Goal: Transaction & Acquisition: Purchase product/service

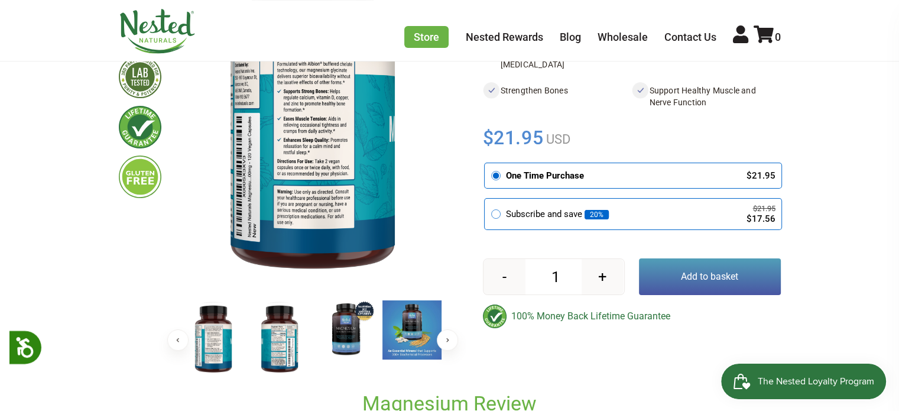
scroll to position [236, 0]
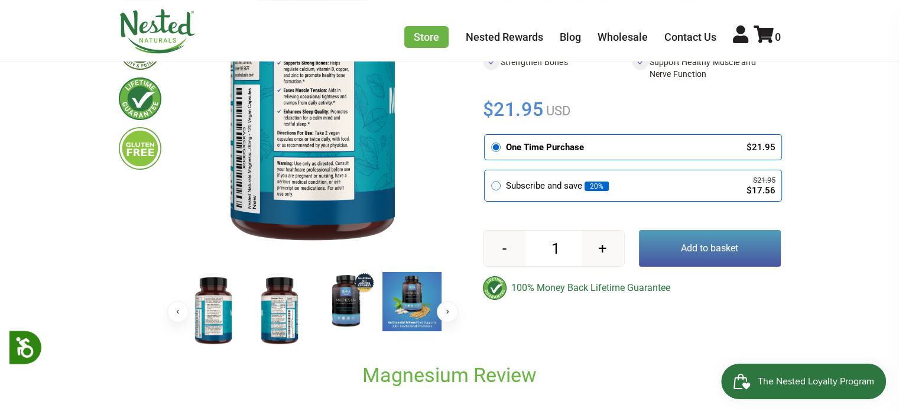
click at [284, 323] on img at bounding box center [279, 310] width 59 height 77
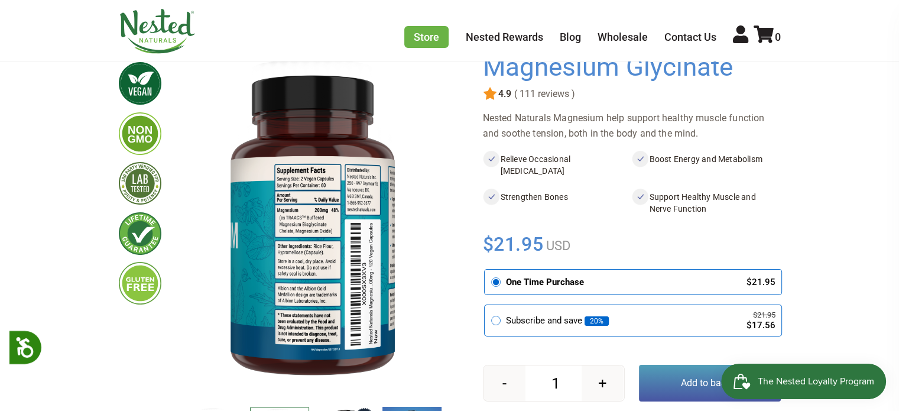
scroll to position [59, 0]
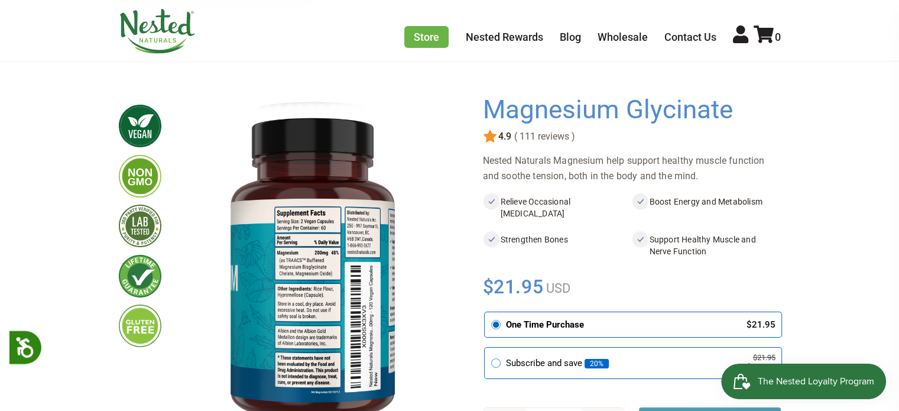
click at [304, 262] on img at bounding box center [312, 267] width 265 height 344
click at [307, 275] on img at bounding box center [312, 267] width 265 height 344
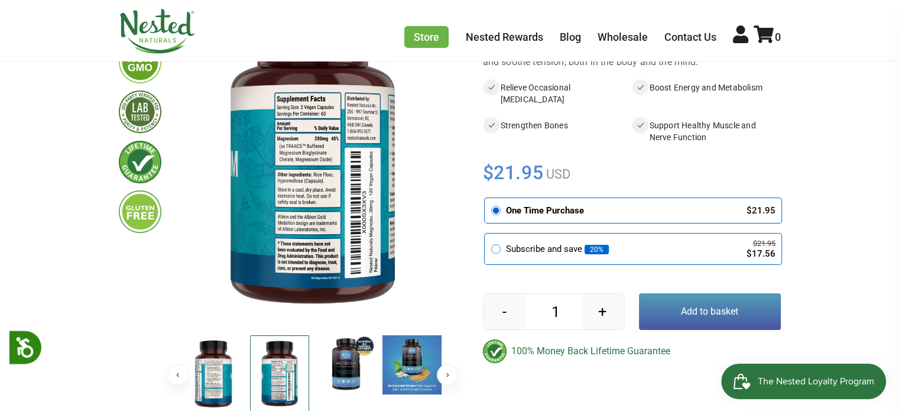
scroll to position [177, 0]
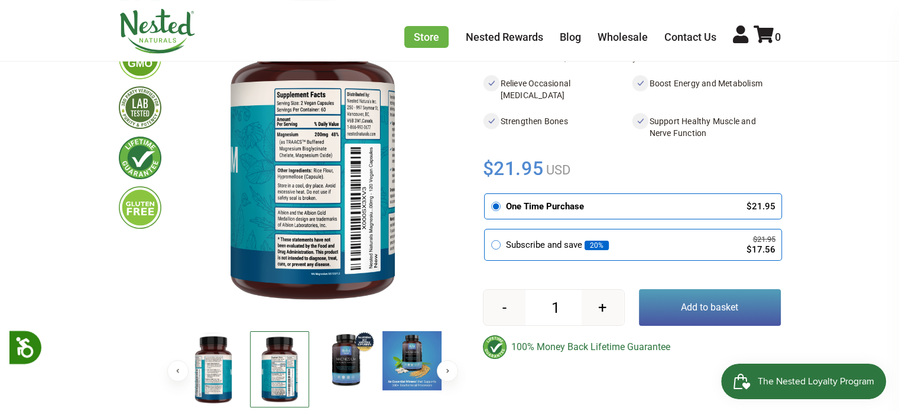
click at [277, 371] on img at bounding box center [279, 369] width 59 height 76
click at [310, 231] on img at bounding box center [312, 149] width 265 height 344
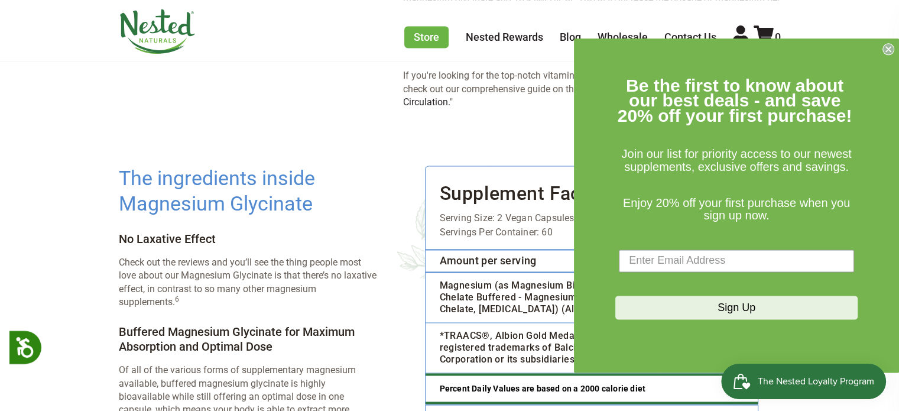
scroll to position [1714, 0]
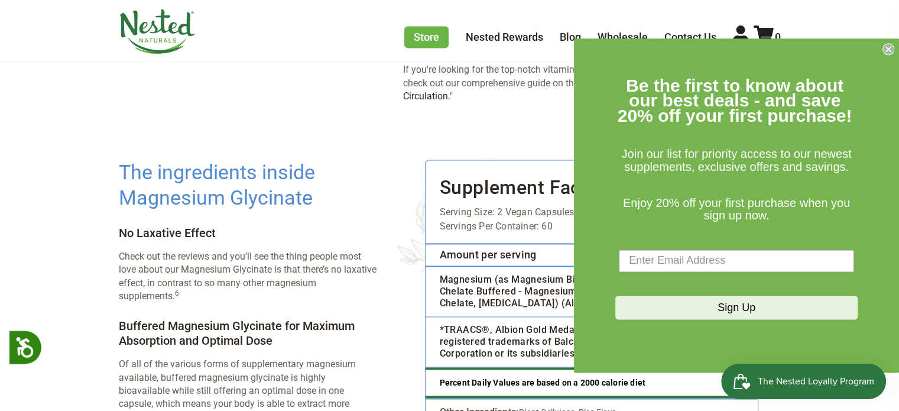
click at [887, 50] on icon "Close dialog" at bounding box center [888, 49] width 5 height 5
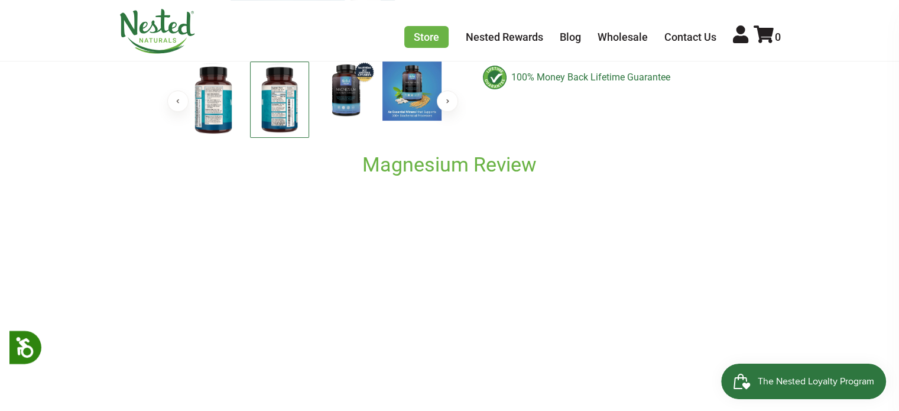
scroll to position [0, 0]
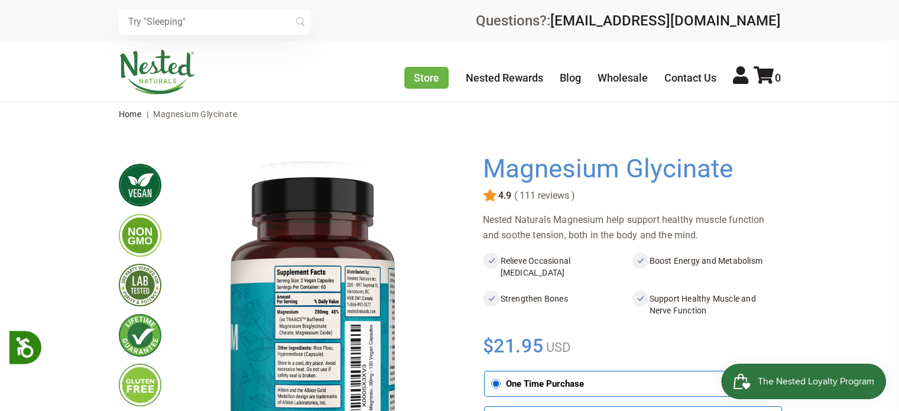
click at [535, 199] on span "( 111 reviews )" at bounding box center [543, 195] width 64 height 11
click at [496, 196] on img at bounding box center [490, 196] width 14 height 14
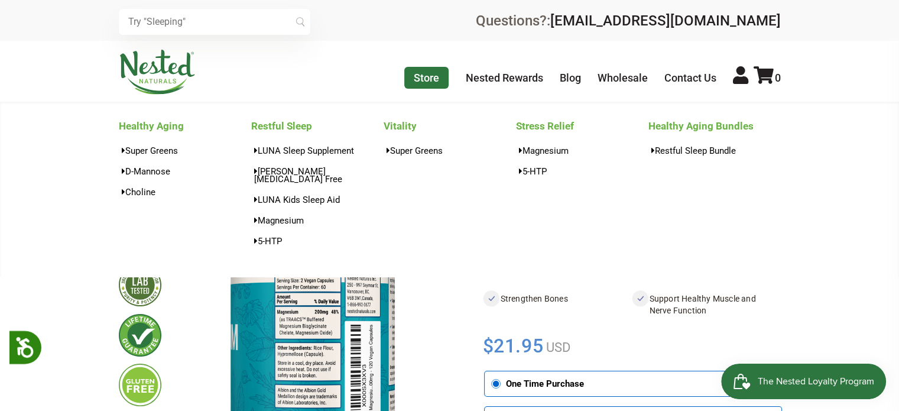
click at [431, 83] on link "Store" at bounding box center [426, 78] width 44 height 22
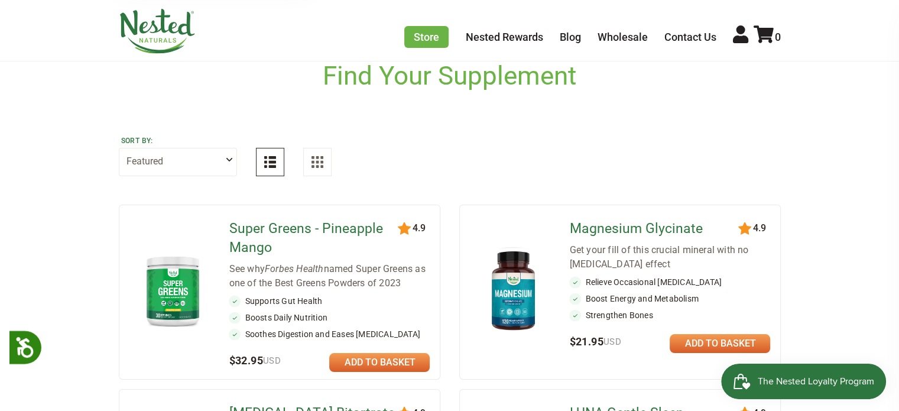
click at [747, 229] on h2 "Magnesium Glycinate" at bounding box center [669, 228] width 201 height 19
click at [630, 224] on link "Magnesium Glycinate" at bounding box center [654, 228] width 171 height 19
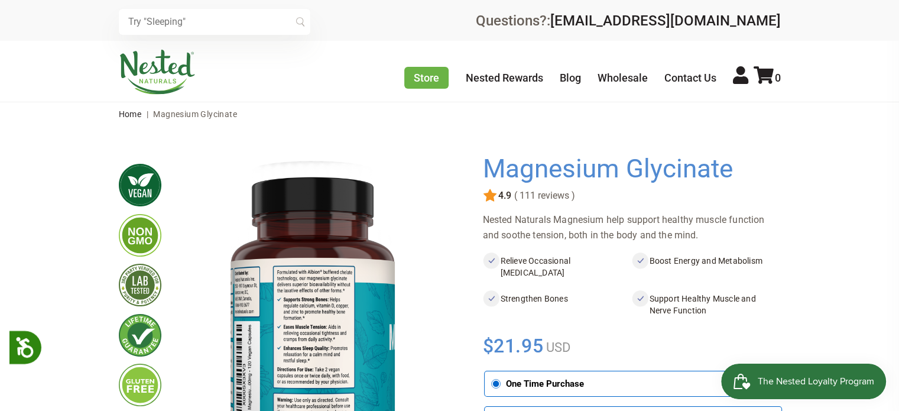
click at [493, 200] on img at bounding box center [490, 196] width 14 height 14
click at [546, 200] on span "( 111 reviews )" at bounding box center [543, 195] width 64 height 11
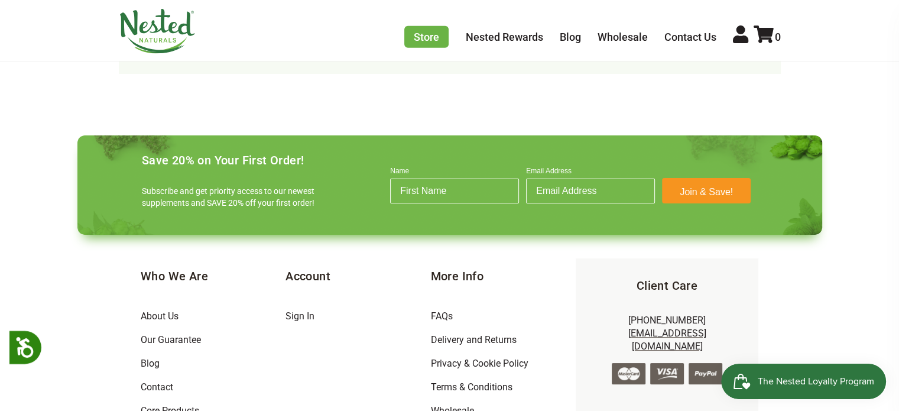
scroll to position [3841, 0]
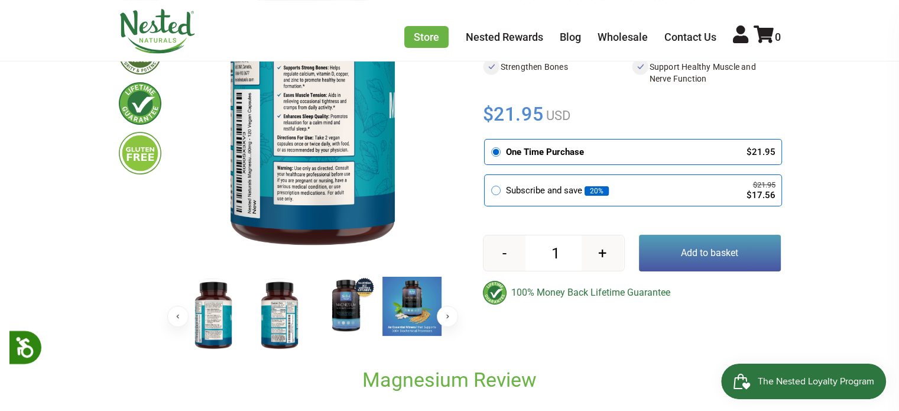
scroll to position [236, 0]
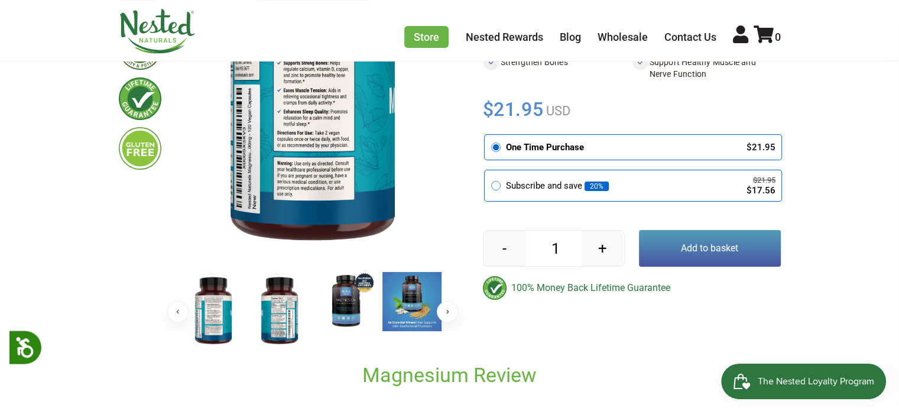
click at [717, 254] on button "Add to basket" at bounding box center [710, 248] width 142 height 37
